Goal: Complete application form: Complete application form

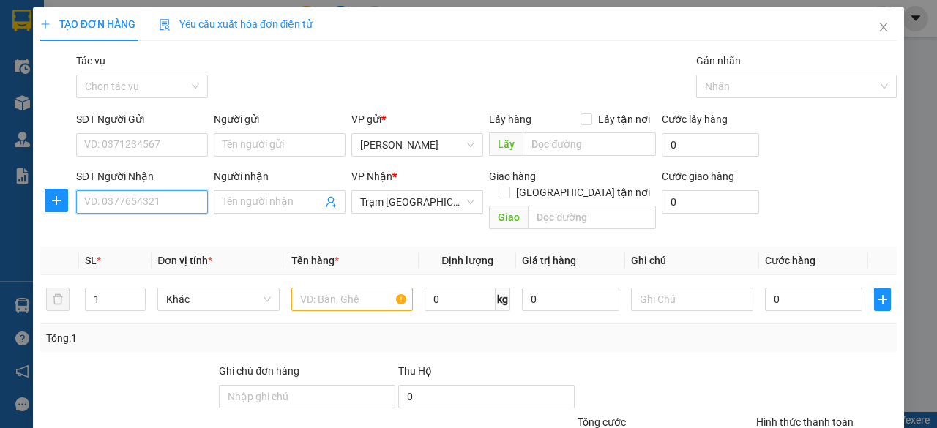
click at [161, 212] on input "SĐT Người Nhận" at bounding box center [142, 201] width 132 height 23
type input "0938481949"
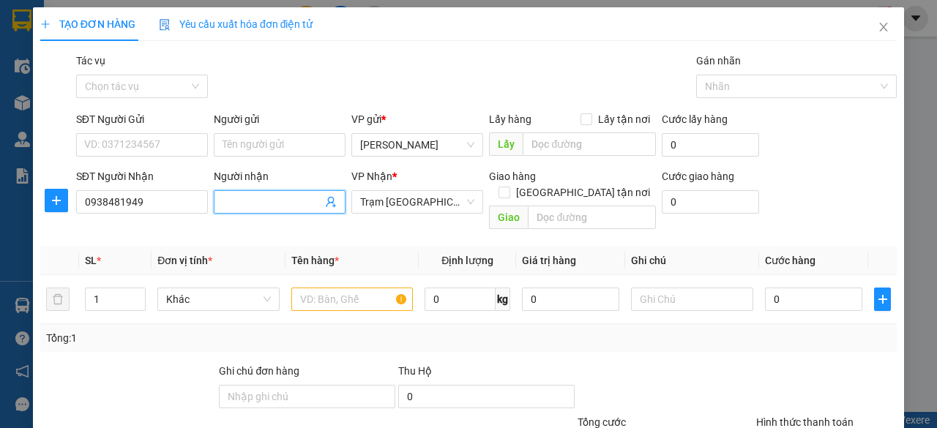
click at [284, 200] on input "Người nhận" at bounding box center [273, 202] width 100 height 16
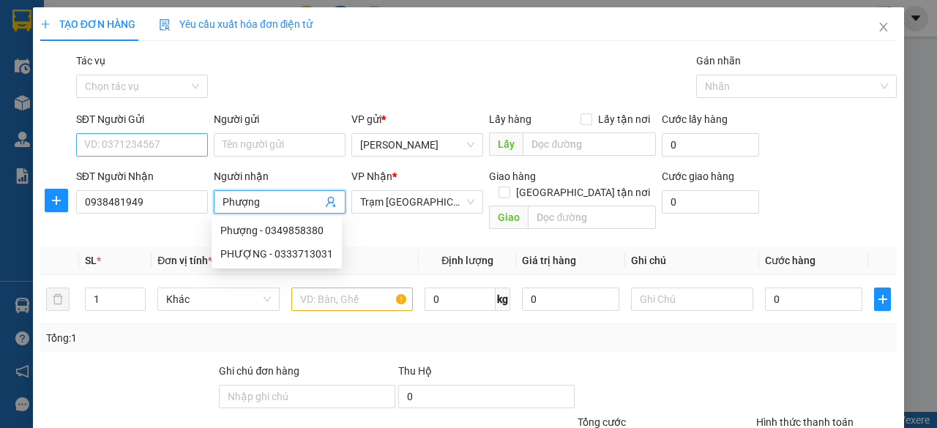
type input "Phượng"
click at [92, 143] on input "SĐT Người Gửi" at bounding box center [142, 144] width 132 height 23
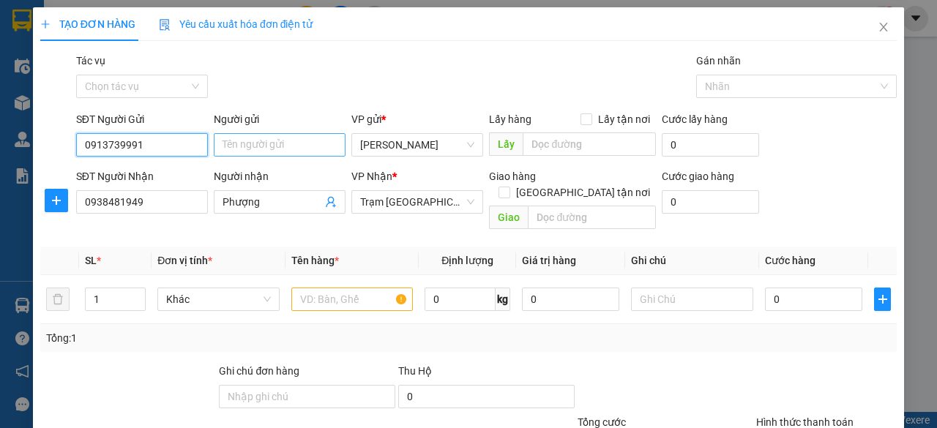
type input "0913739991"
click at [275, 142] on input "Người gửi" at bounding box center [280, 144] width 132 height 23
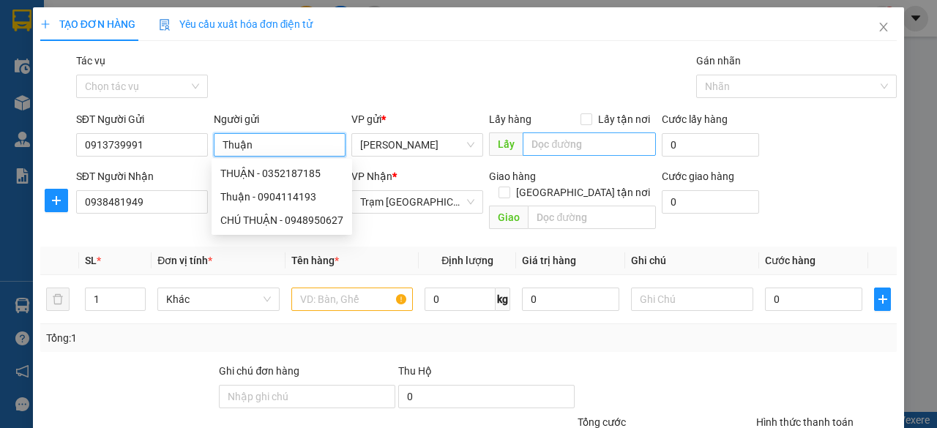
type input "Thuận"
click at [545, 143] on input "text" at bounding box center [589, 144] width 133 height 23
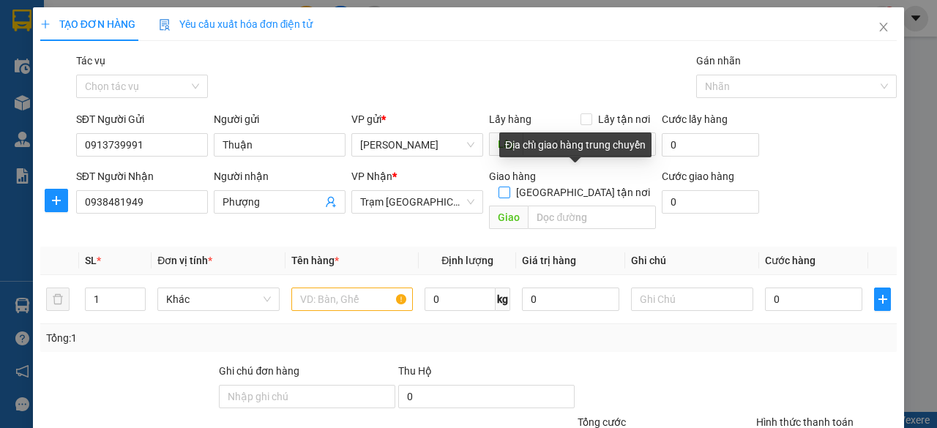
click at [509, 187] on input "[GEOGRAPHIC_DATA] tận nơi" at bounding box center [504, 192] width 10 height 10
checkbox input "true"
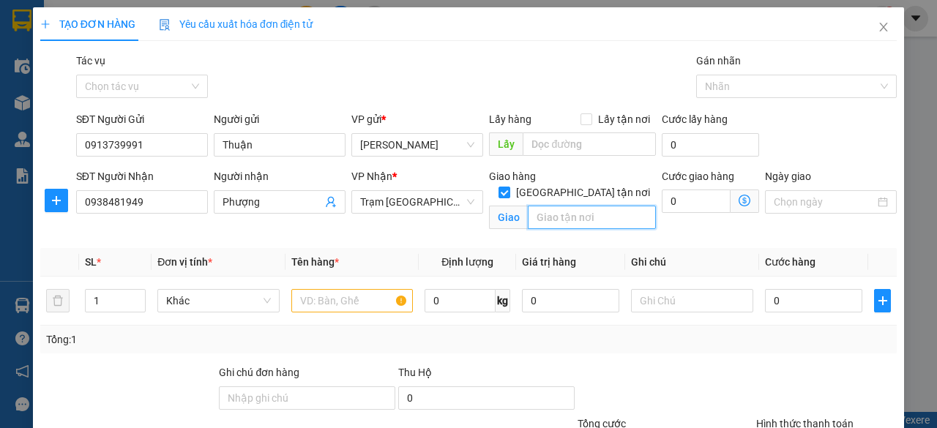
click at [564, 206] on input "text" at bounding box center [591, 217] width 127 height 23
type input "Q11"
click at [674, 198] on input "0" at bounding box center [696, 201] width 69 height 23
type input "8"
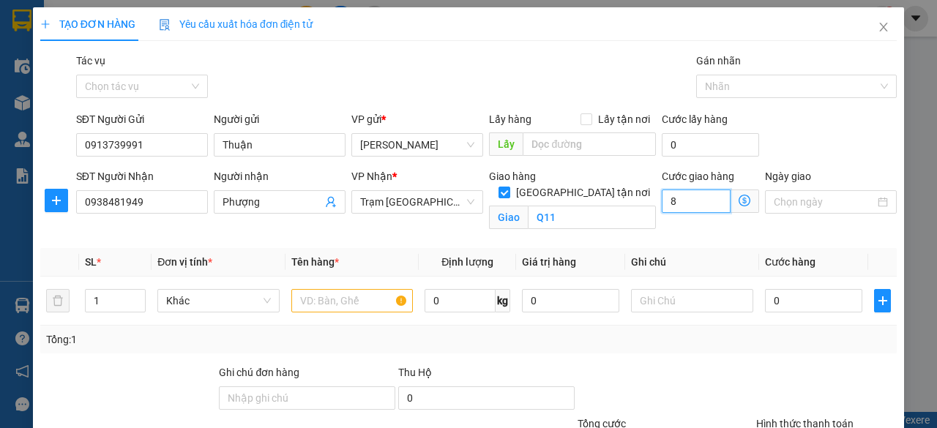
type input "8"
type input "80"
type input "800"
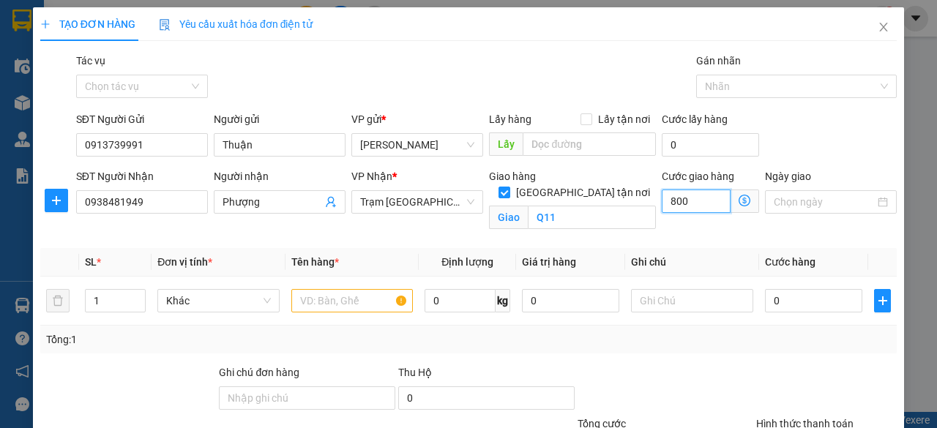
type input "800"
type input "8.000"
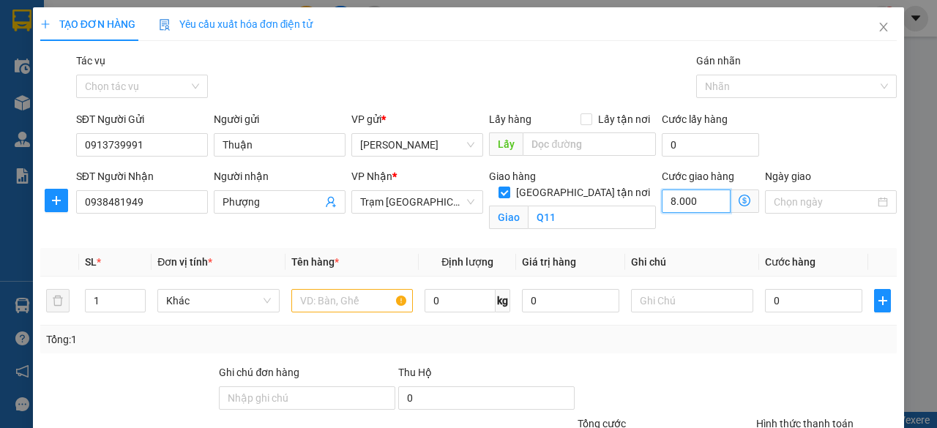
type input "80.000"
click at [344, 293] on input "text" at bounding box center [352, 300] width 122 height 23
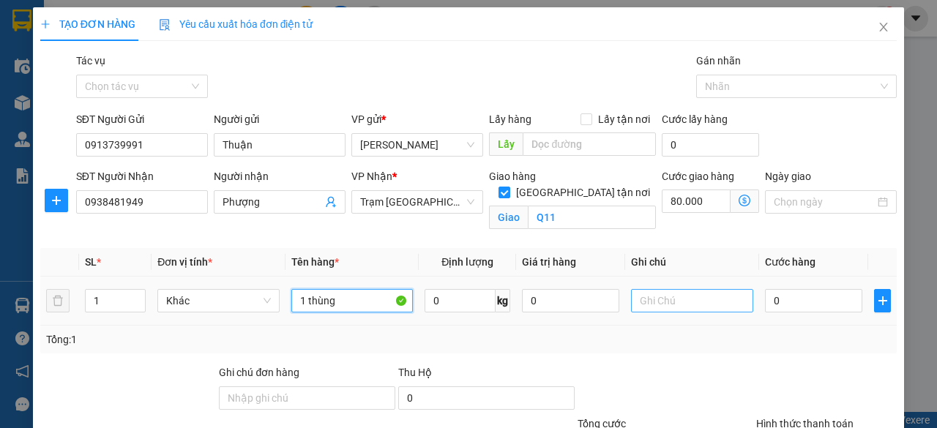
type input "1 thùng"
click at [674, 294] on input "text" at bounding box center [692, 300] width 122 height 23
type input "Tận nơi"
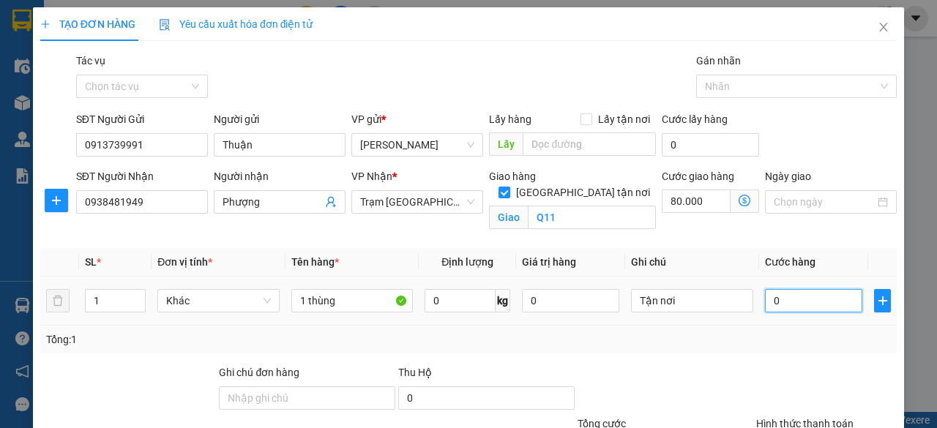
click at [773, 306] on input "0" at bounding box center [813, 300] width 97 height 23
type input "5"
type input "80.005"
type input "50"
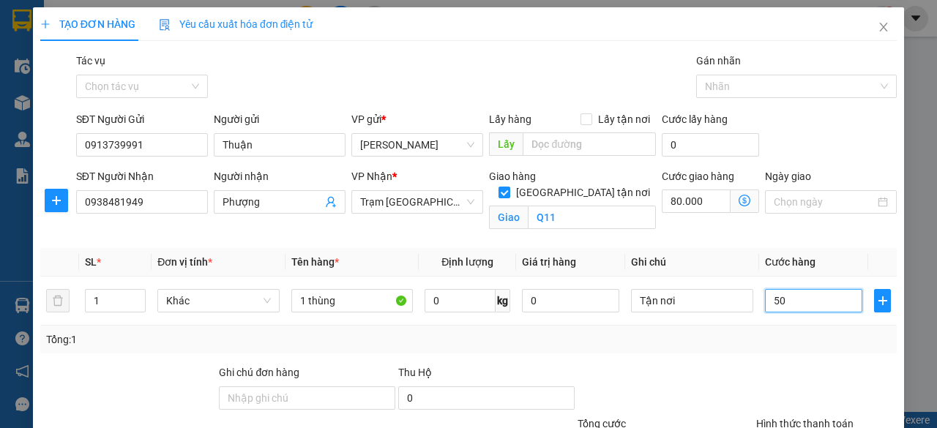
type input "80.050"
type input "500"
type input "80.500"
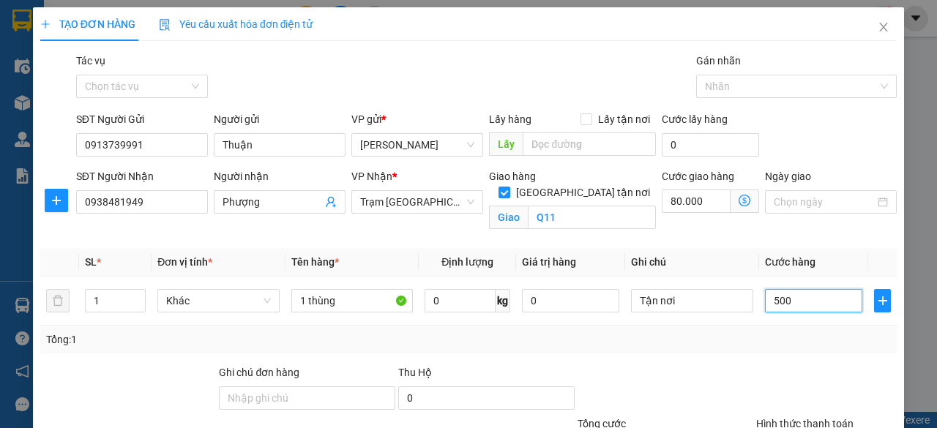
type input "5.000"
type input "85.000"
type input "50.000"
type input "130.000"
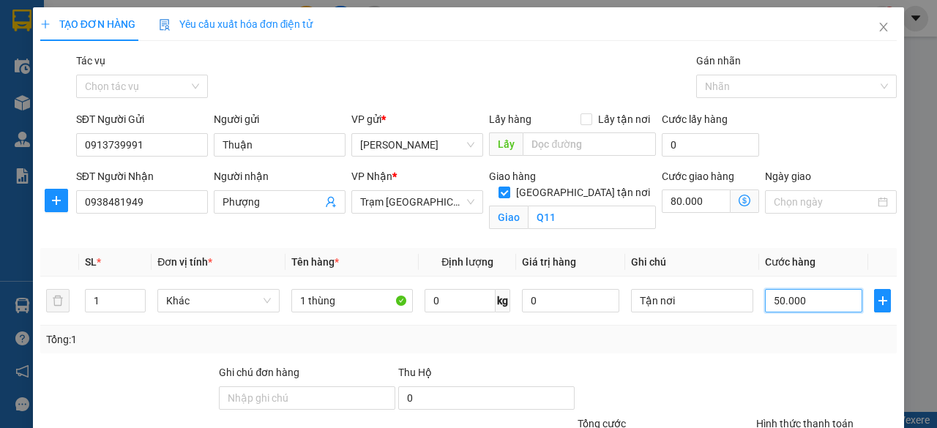
type input "130.000"
type input "50.000"
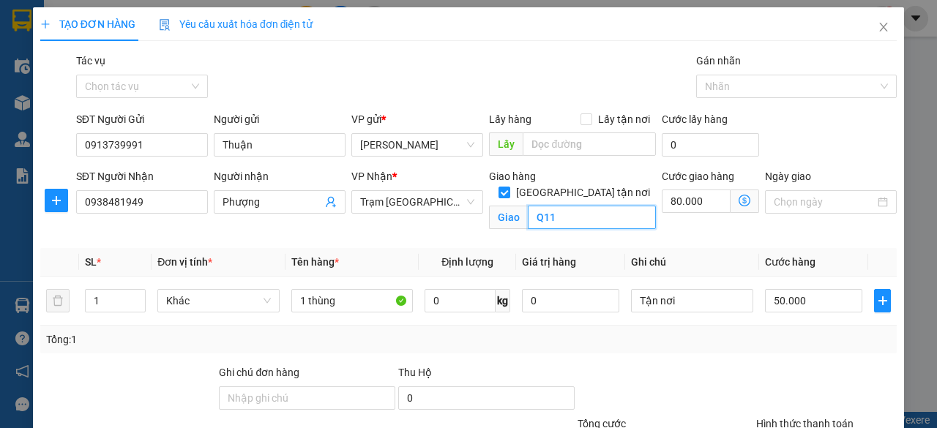
click at [532, 206] on input "Q11" at bounding box center [591, 217] width 127 height 23
click at [709, 245] on div "Transit Pickup Surcharge Ids Transit Deliver Surcharge Ids Transit Deliver Surc…" at bounding box center [468, 292] width 857 height 478
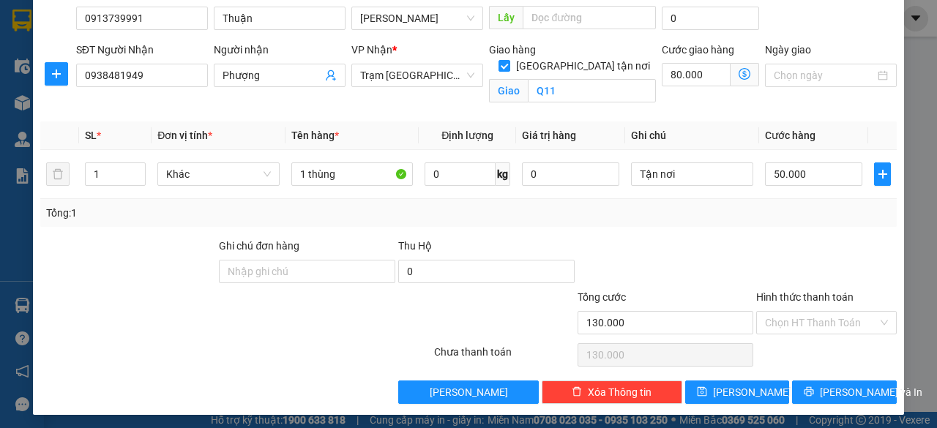
scroll to position [129, 0]
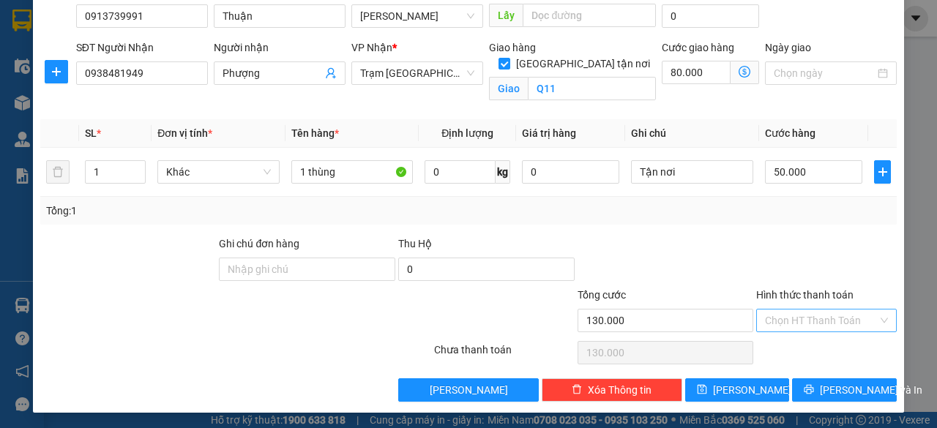
click at [803, 323] on input "Hình thức thanh toán" at bounding box center [821, 321] width 113 height 22
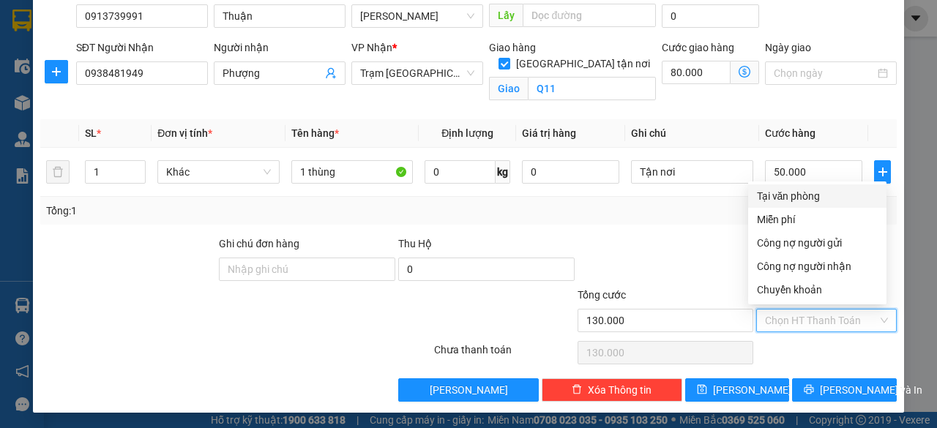
click at [801, 198] on div "Tại văn phòng" at bounding box center [817, 196] width 121 height 16
type input "0"
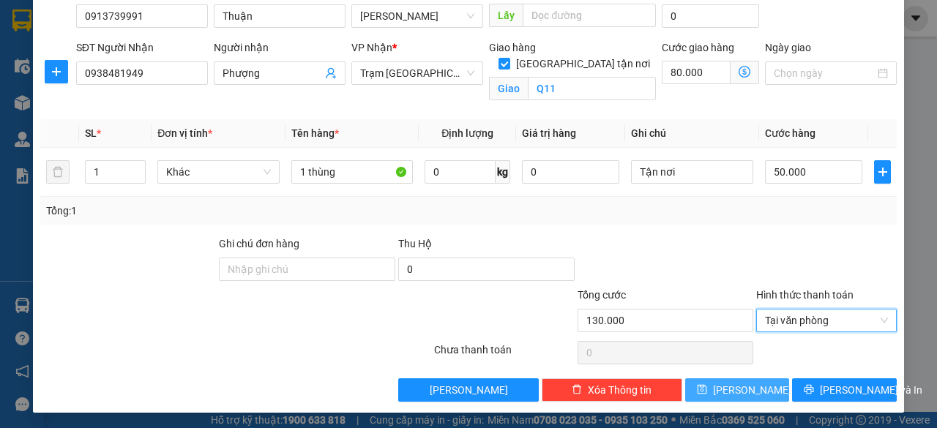
click at [738, 387] on span "[PERSON_NAME]" at bounding box center [752, 390] width 78 height 16
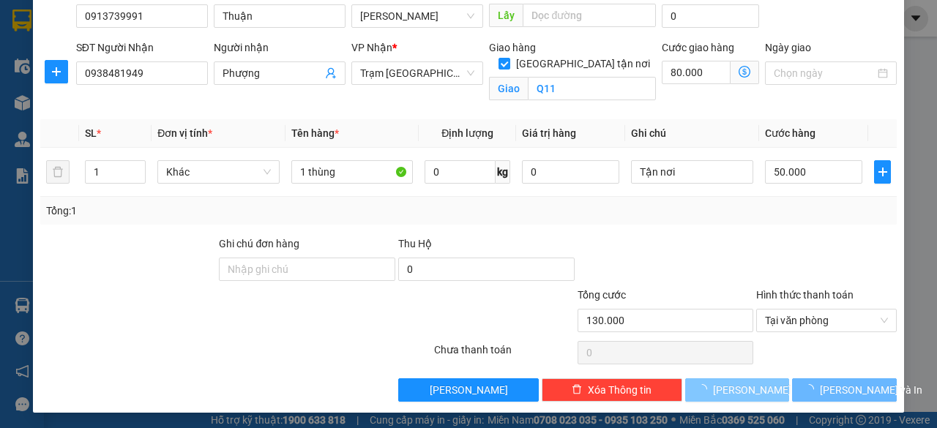
checkbox input "false"
type input "0"
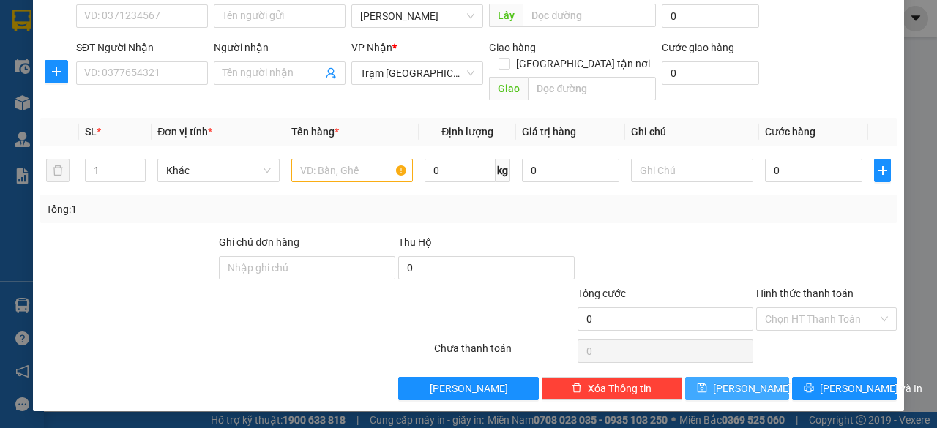
scroll to position [111, 0]
